Goal: Information Seeking & Learning: Learn about a topic

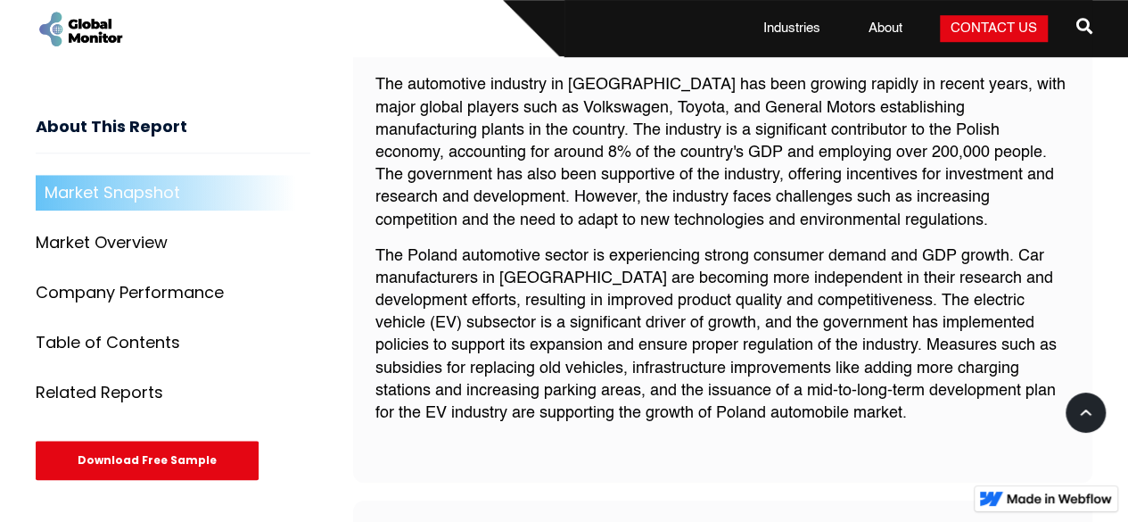
scroll to position [679, 0]
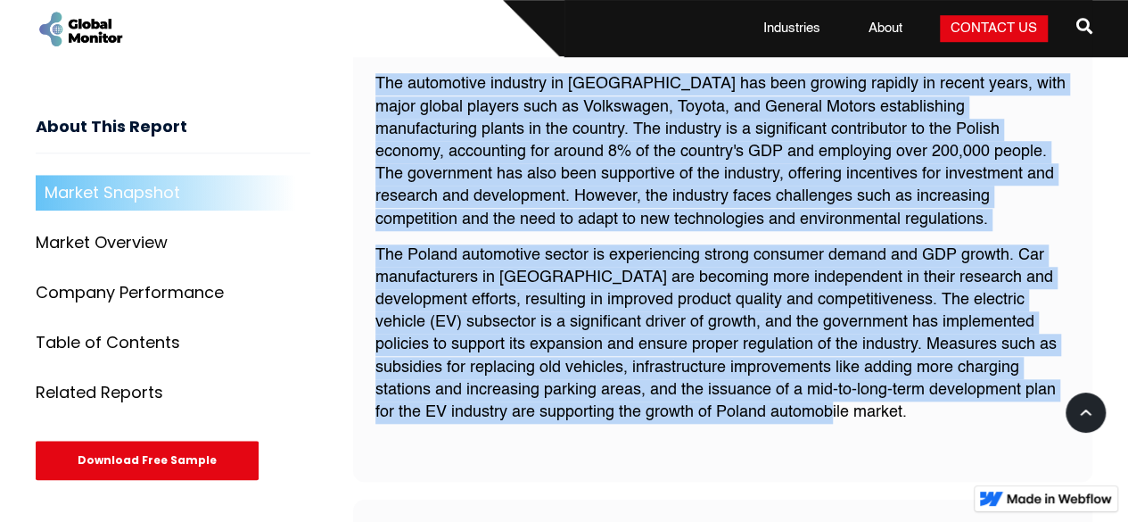
drag, startPoint x: 378, startPoint y: 72, endPoint x: 872, endPoint y: 409, distance: 598.0
click at [872, 409] on div "The automotive industry in [GEOGRAPHIC_DATA] has been growing rapidly in recent…" at bounding box center [722, 255] width 695 height 364
copy div "The automotive industry in [GEOGRAPHIC_DATA] has been growing rapidly in recent…"
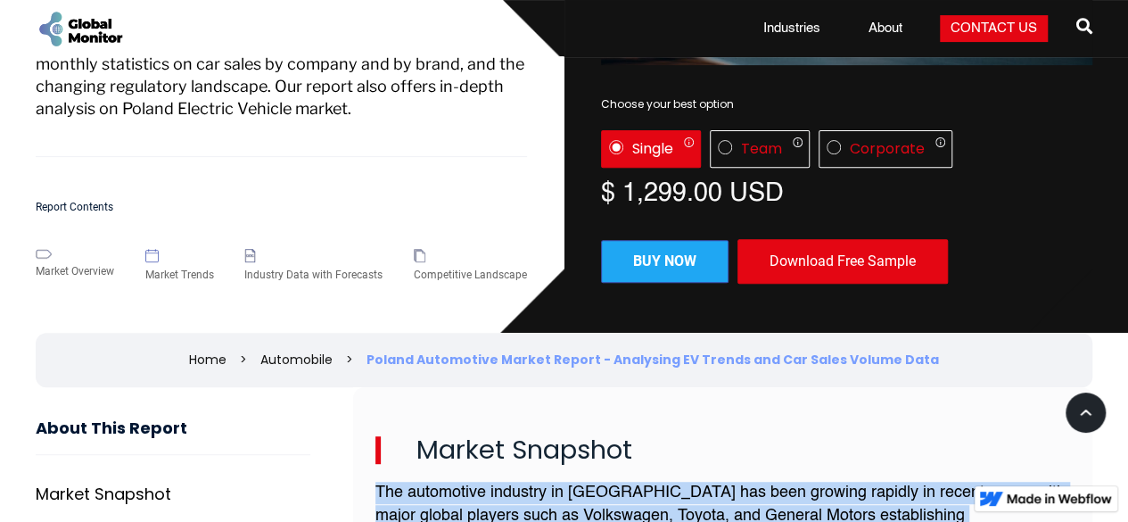
scroll to position [0, 0]
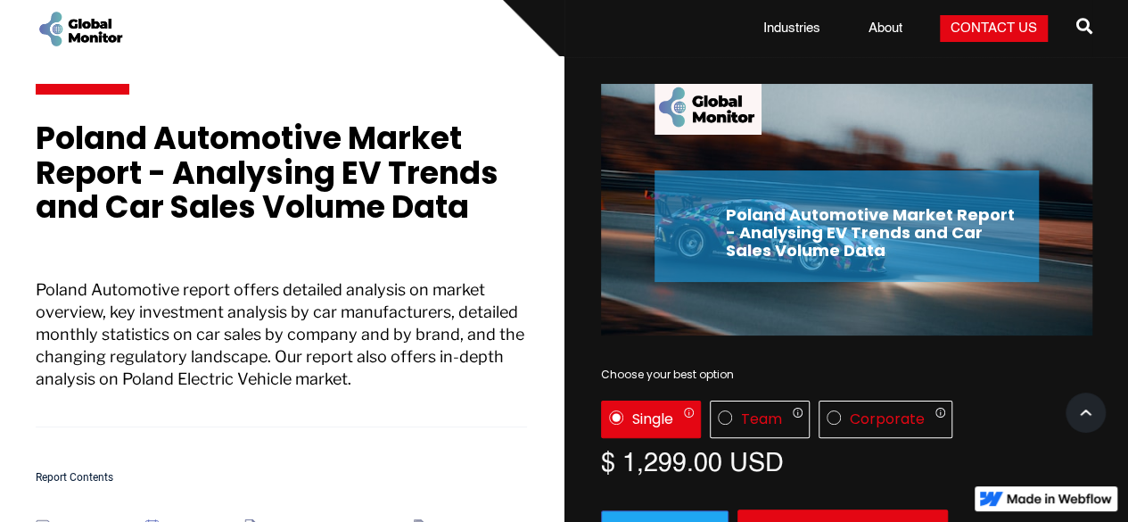
click at [300, 259] on div "Poland Automotive Market Report - Analysing EV Trends and Car Sales Volume Data…" at bounding box center [281, 278] width 491 height 367
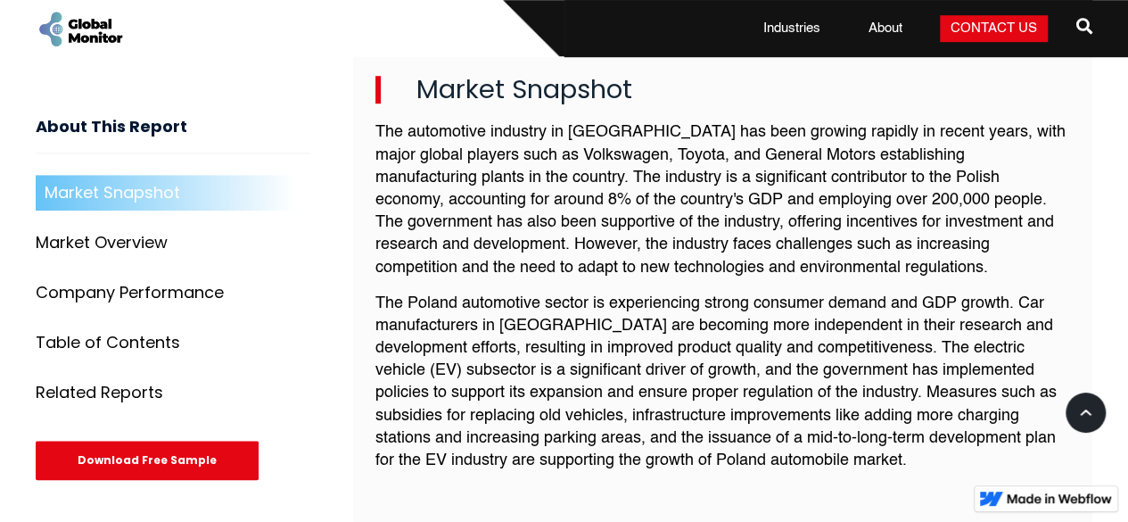
scroll to position [617, 0]
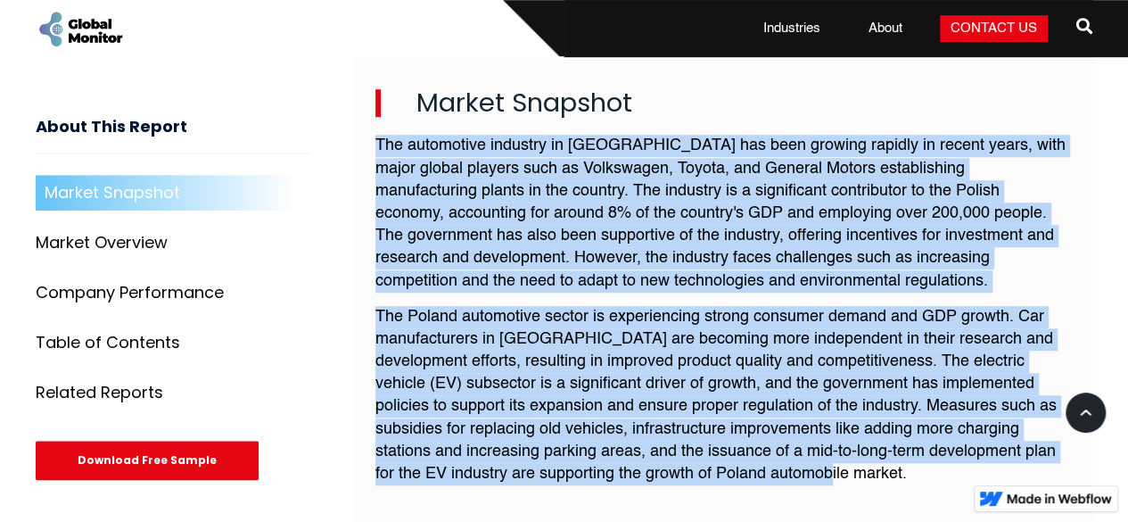
drag, startPoint x: 371, startPoint y: 141, endPoint x: 835, endPoint y: 477, distance: 573.4
click at [835, 477] on div "Market Snapshot The automotive industry in [GEOGRAPHIC_DATA] has been growing r…" at bounding box center [723, 292] width 740 height 504
copy div "The automotive industry in [GEOGRAPHIC_DATA] has been growing rapidly in recent…"
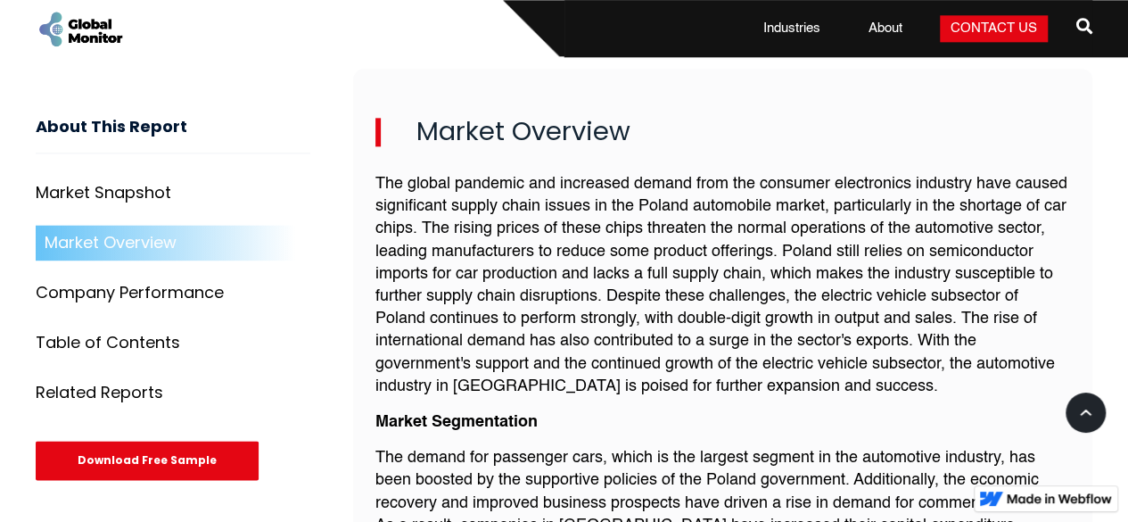
scroll to position [1110, 0]
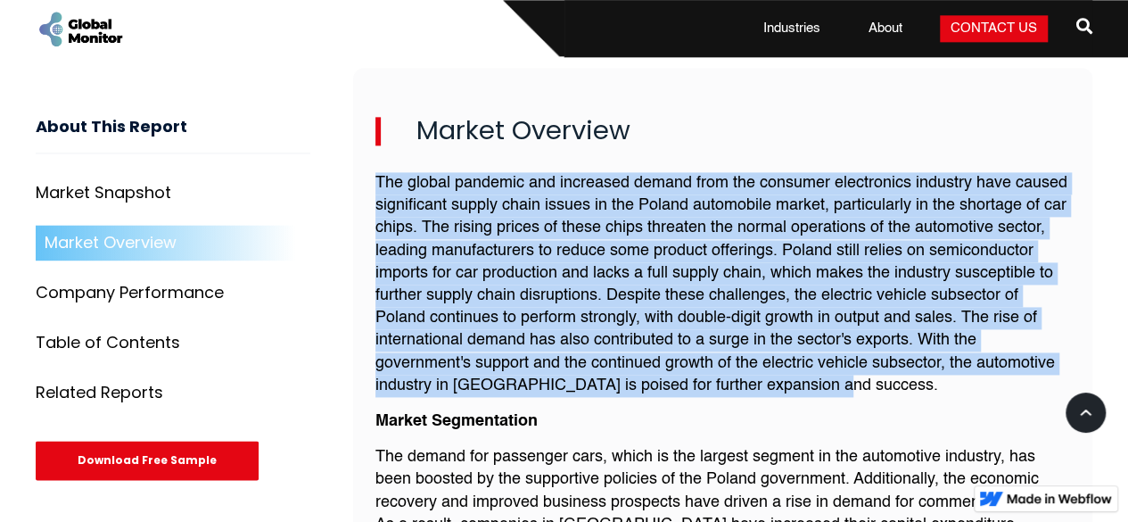
drag, startPoint x: 374, startPoint y: 177, endPoint x: 825, endPoint y: 388, distance: 497.8
copy p "The global pandemic and increased demand from the consumer electronics industry…"
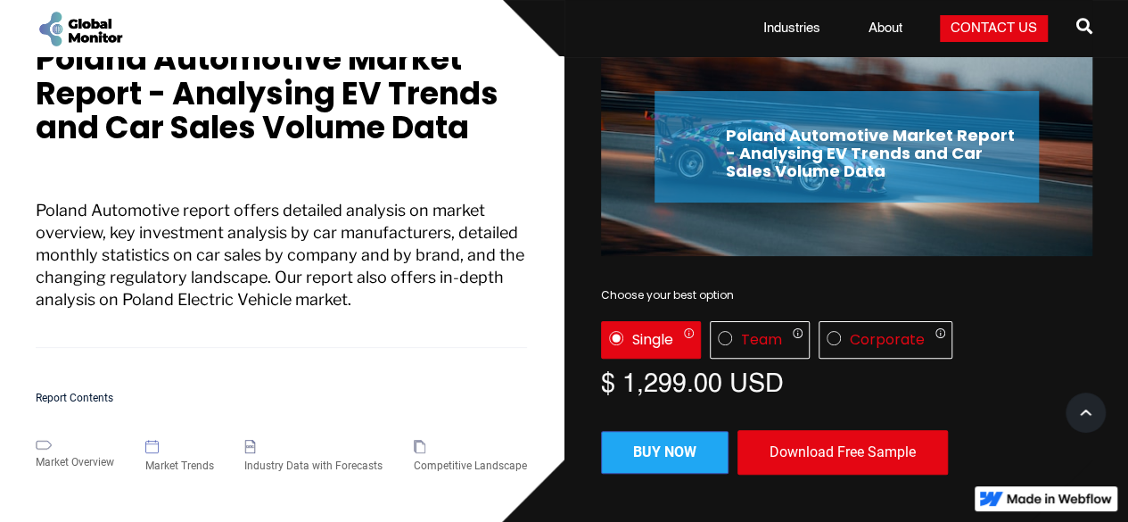
scroll to position [0, 0]
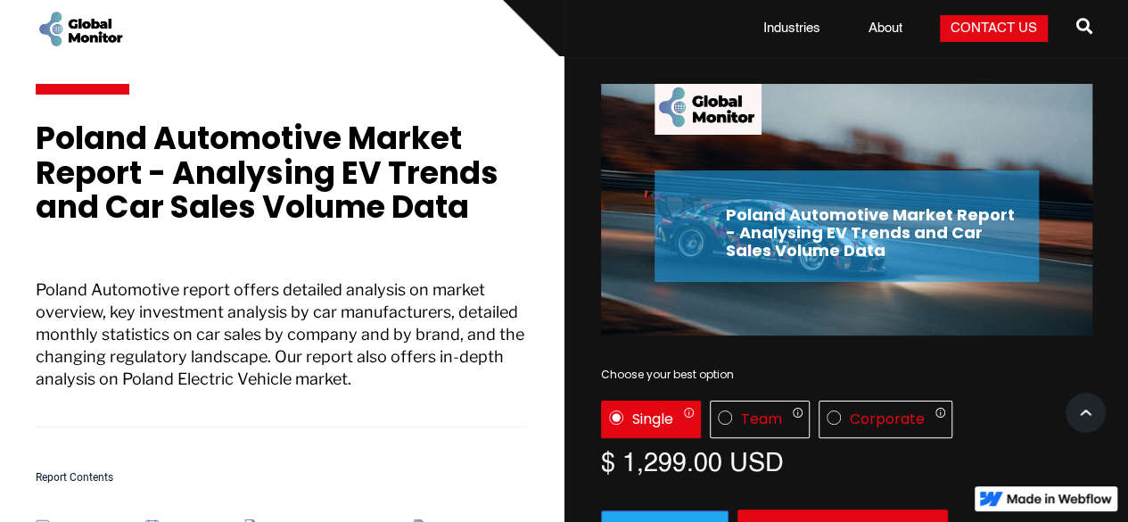
drag, startPoint x: 11, startPoint y: 121, endPoint x: 481, endPoint y: 206, distance: 478.3
click at [481, 206] on section "Poland Automotive Market Report - Analysing EV Trends and Car Sales Volume Data…" at bounding box center [564, 329] width 1128 height 545
copy h1 "Poland Automotive Market Report - Analysing EV Trends and Car Sales Volume Data"
click at [481, 206] on h1 "Poland Automotive Market Report - Analysing EV Trends and Car Sales Volume Data" at bounding box center [281, 181] width 491 height 121
drag, startPoint x: 34, startPoint y: 128, endPoint x: 487, endPoint y: 211, distance: 460.5
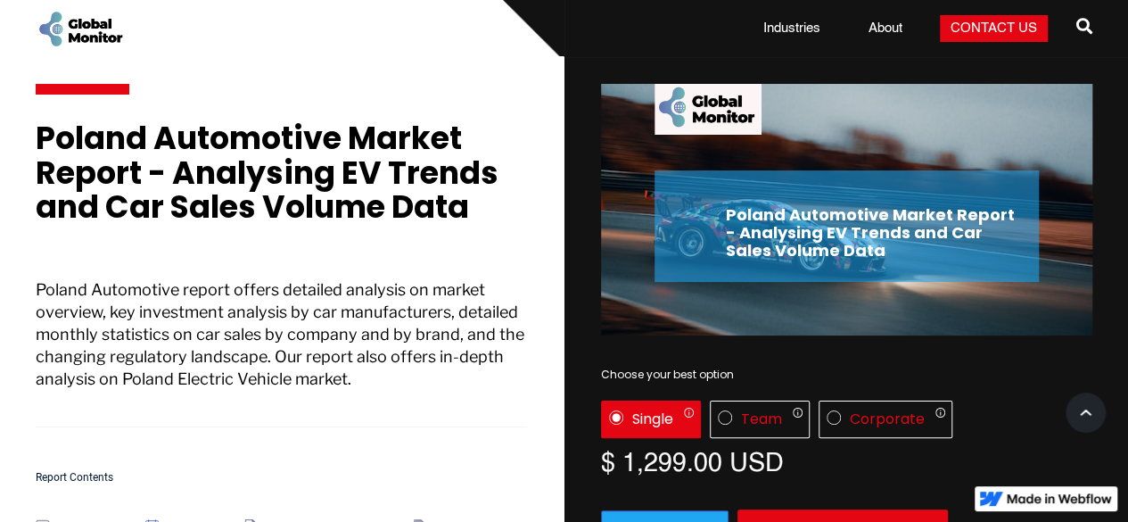
click at [487, 211] on section "Poland Automotive Market Report - Analysing EV Trends and Car Sales Volume Data…" at bounding box center [564, 329] width 1128 height 545
copy h1 "Poland Automotive Market Report - Analysing EV Trends and Car Sales Volume Data"
